Goal: Task Accomplishment & Management: Manage account settings

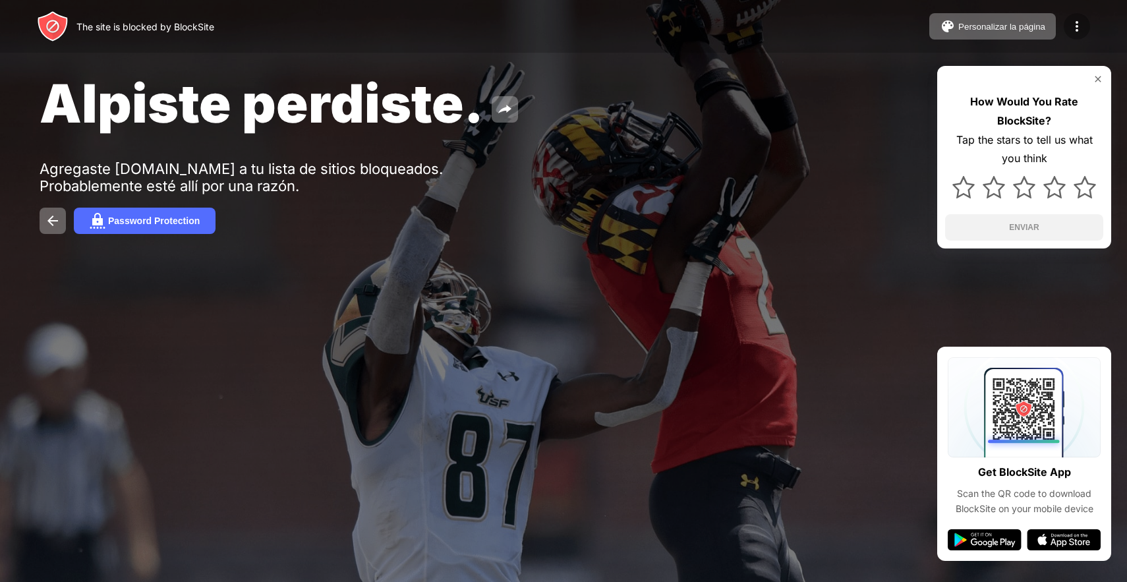
click at [1083, 25] on img at bounding box center [1077, 26] width 16 height 16
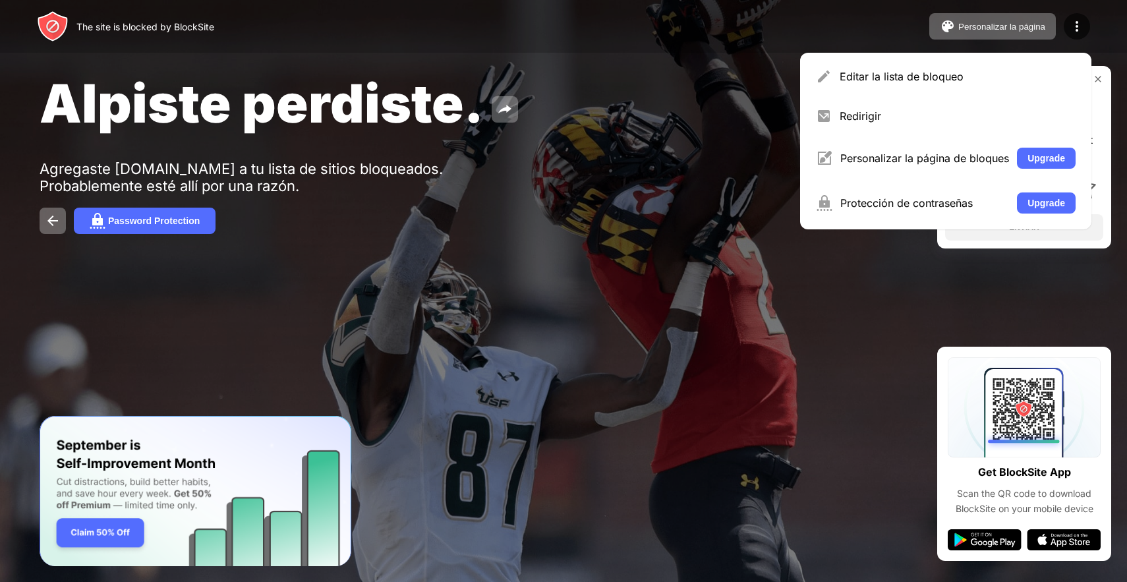
click at [970, 54] on div "Editar la lista de bloqueo Redirigir Personalizar la página de bloques Upgrade …" at bounding box center [945, 141] width 291 height 177
click at [953, 69] on div "Editar la lista de bloqueo" at bounding box center [946, 77] width 276 height 32
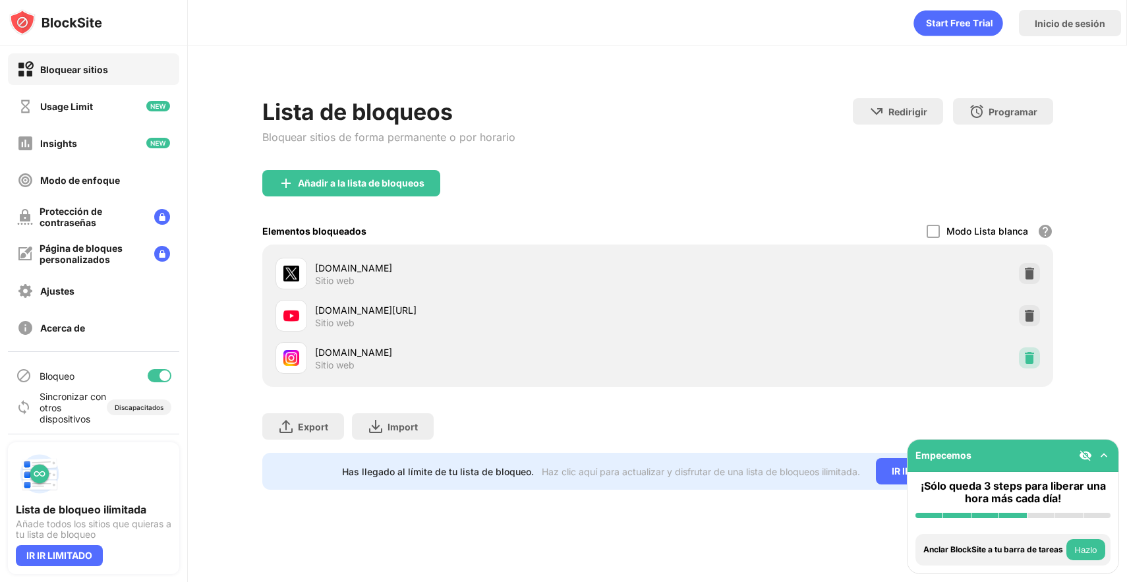
click at [1028, 348] on div at bounding box center [1029, 357] width 21 height 21
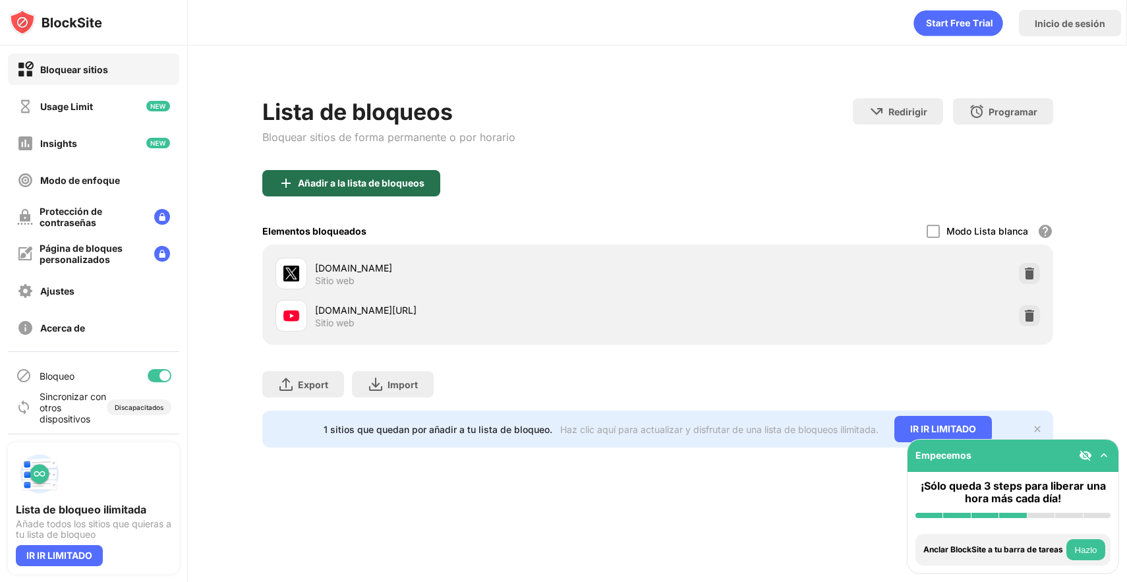
click at [347, 181] on div "Añadir a la lista de bloqueos" at bounding box center [361, 183] width 127 height 11
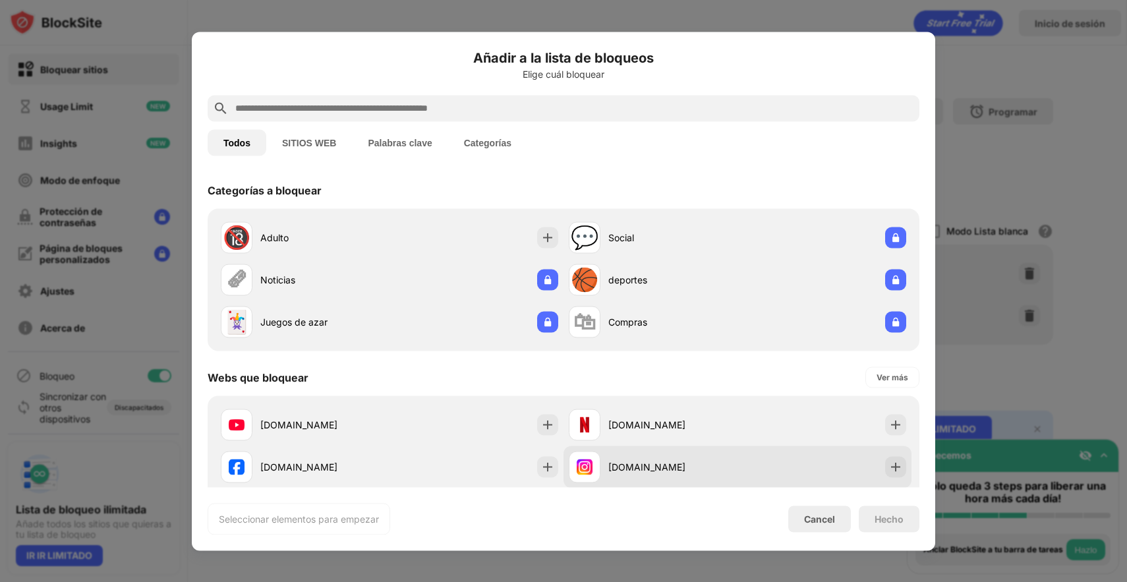
click at [745, 468] on div "[DOMAIN_NAME]" at bounding box center [738, 467] width 348 height 42
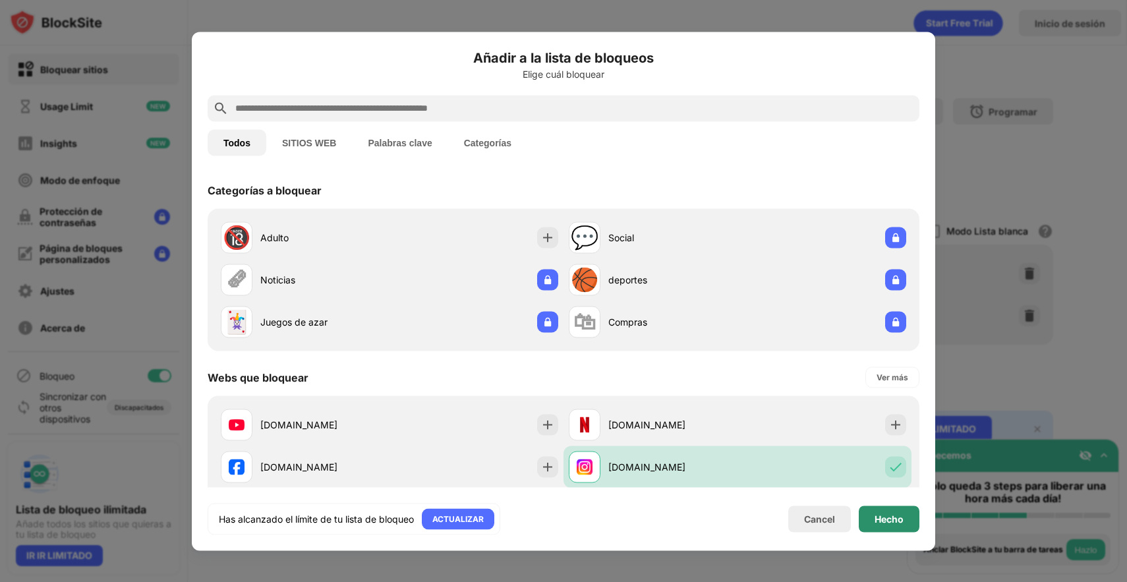
click at [901, 518] on div "Hecho" at bounding box center [889, 519] width 29 height 11
